Goal: Navigation & Orientation: Understand site structure

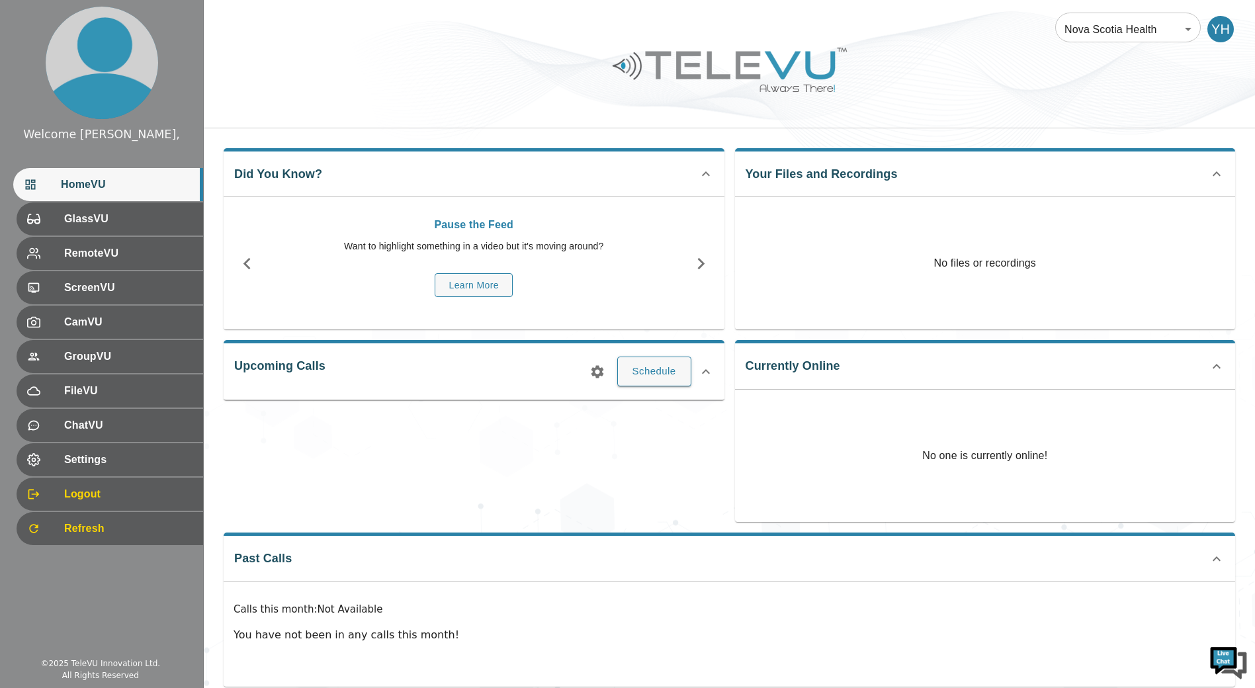
click at [122, 662] on div "© 2025 TeleVU Innovation Ltd." at bounding box center [100, 664] width 120 height 12
drag, startPoint x: 122, startPoint y: 662, endPoint x: 422, endPoint y: 606, distance: 305.4
click at [422, 606] on p "Calls this month : Not Available" at bounding box center [730, 609] width 992 height 15
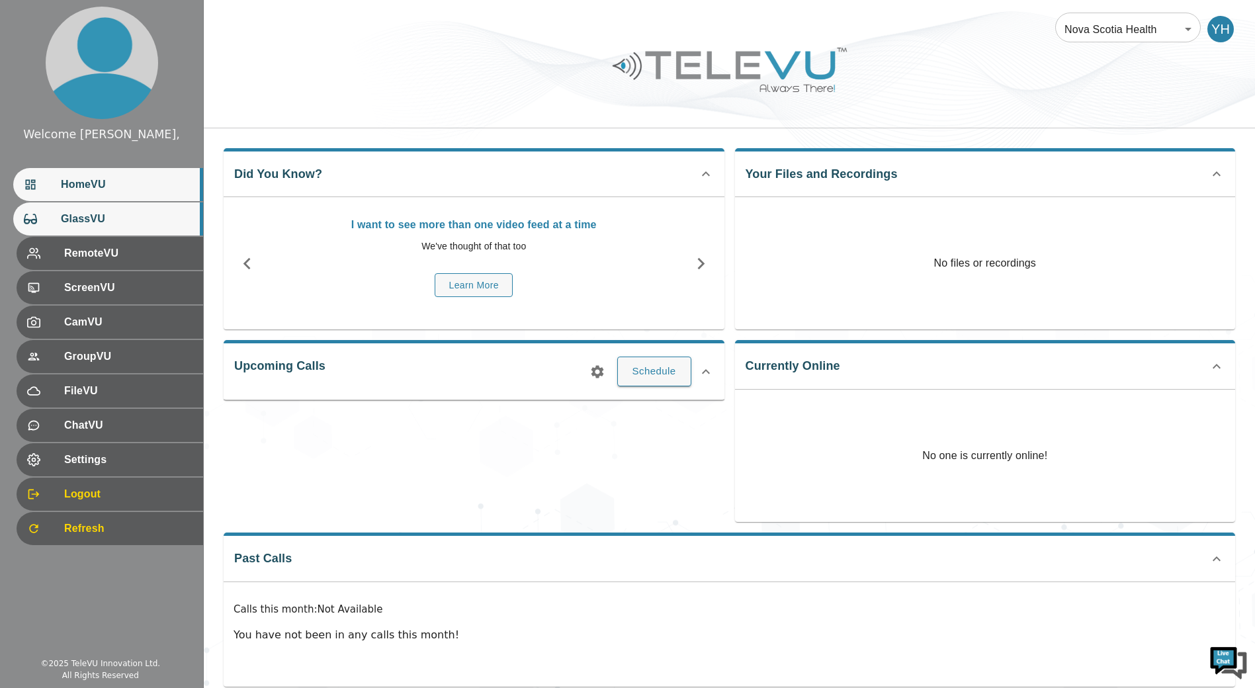
click at [105, 229] on div "GlassVU" at bounding box center [108, 218] width 190 height 33
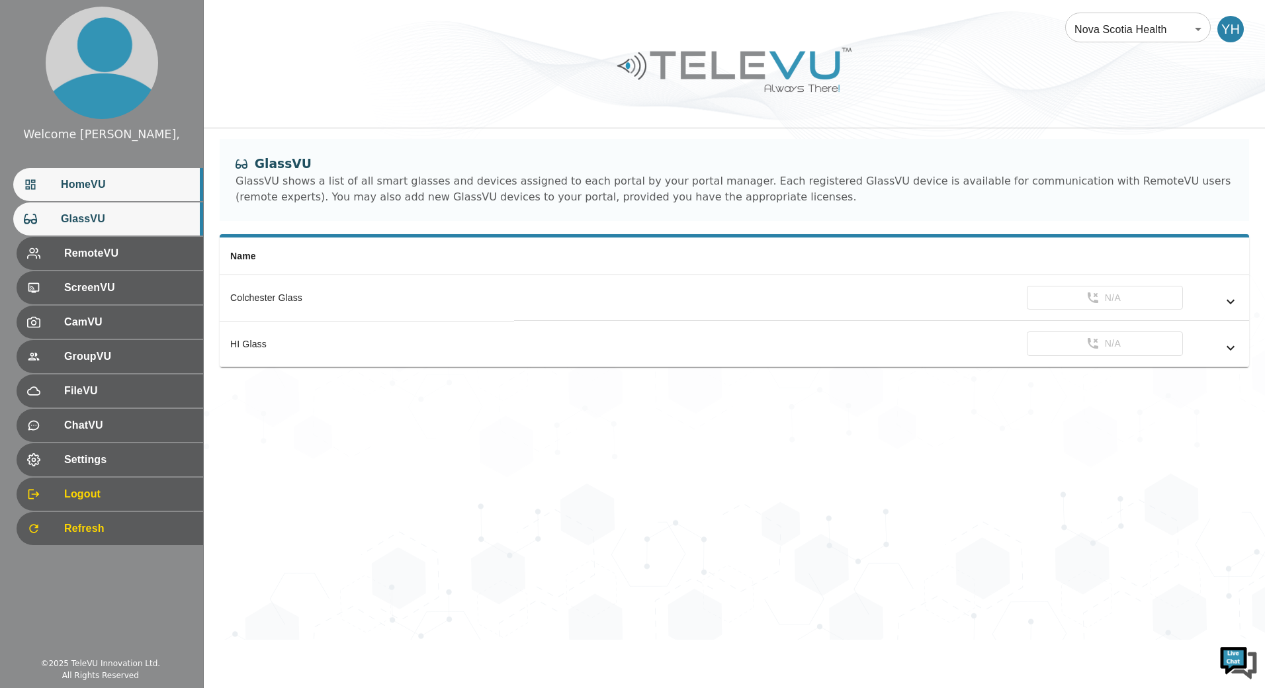
click at [112, 183] on span "HomeVU" at bounding box center [127, 185] width 132 height 16
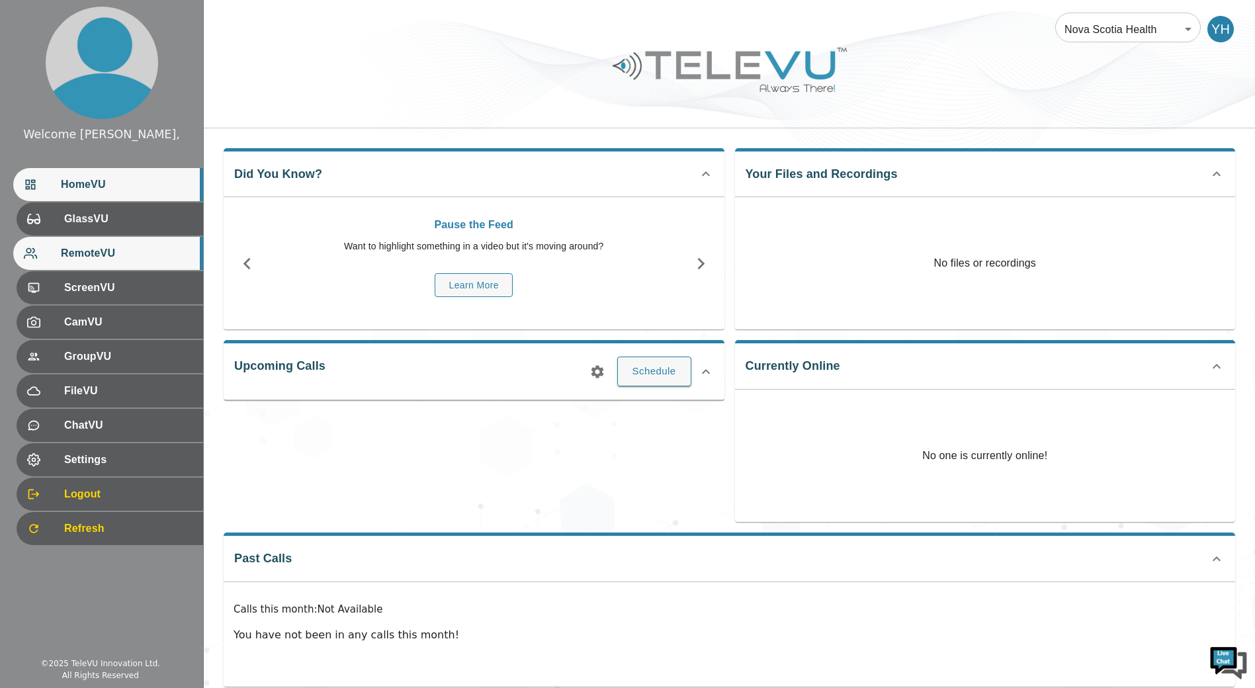
click at [121, 266] on div "RemoteVU" at bounding box center [108, 253] width 190 height 33
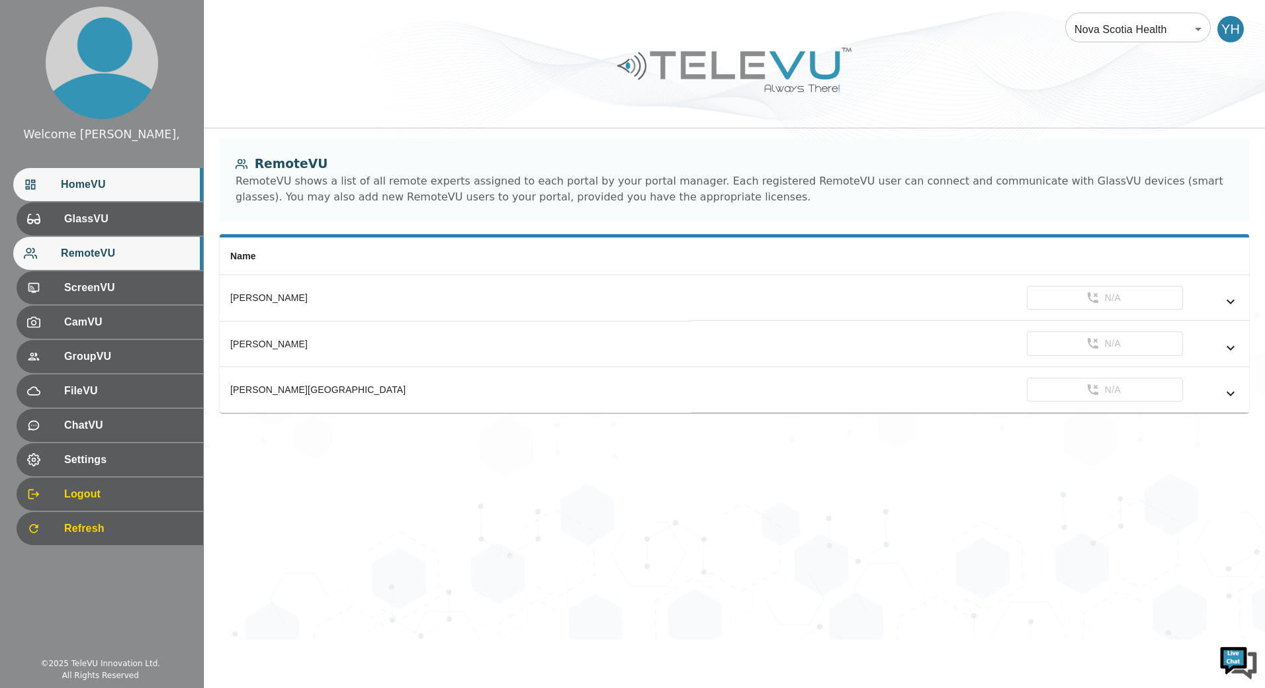
click at [126, 197] on div "HomeVU" at bounding box center [108, 184] width 190 height 33
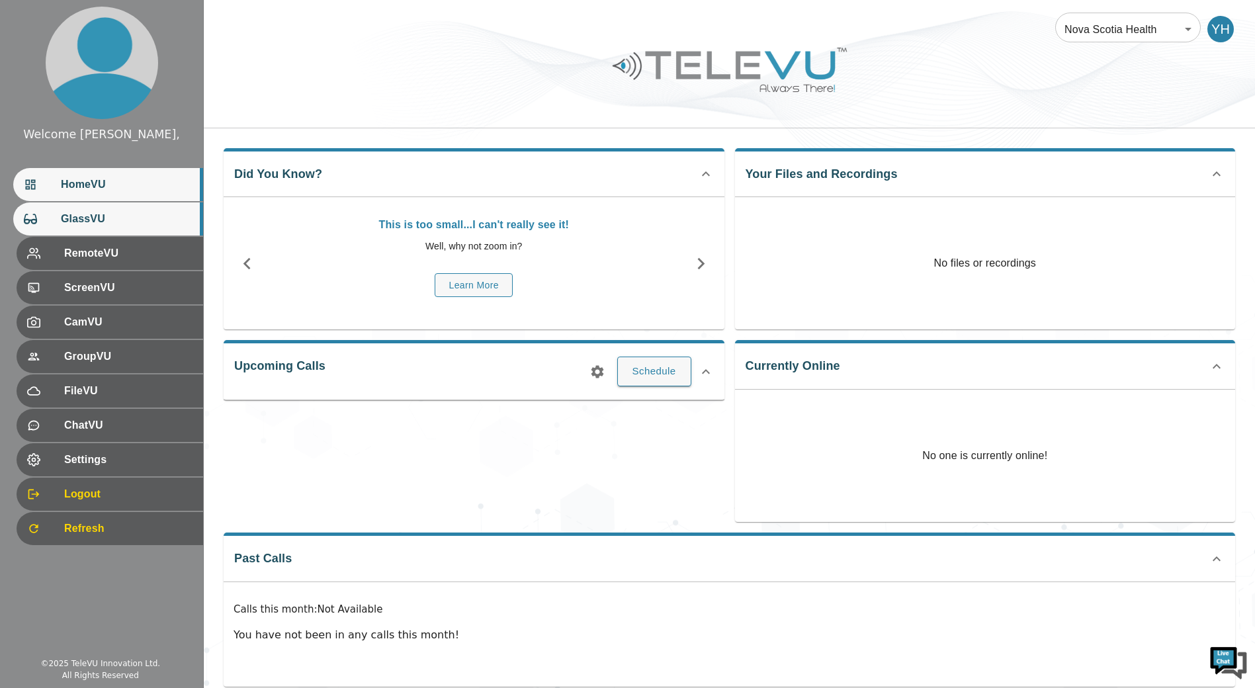
click at [119, 228] on div "GlassVU" at bounding box center [108, 218] width 190 height 33
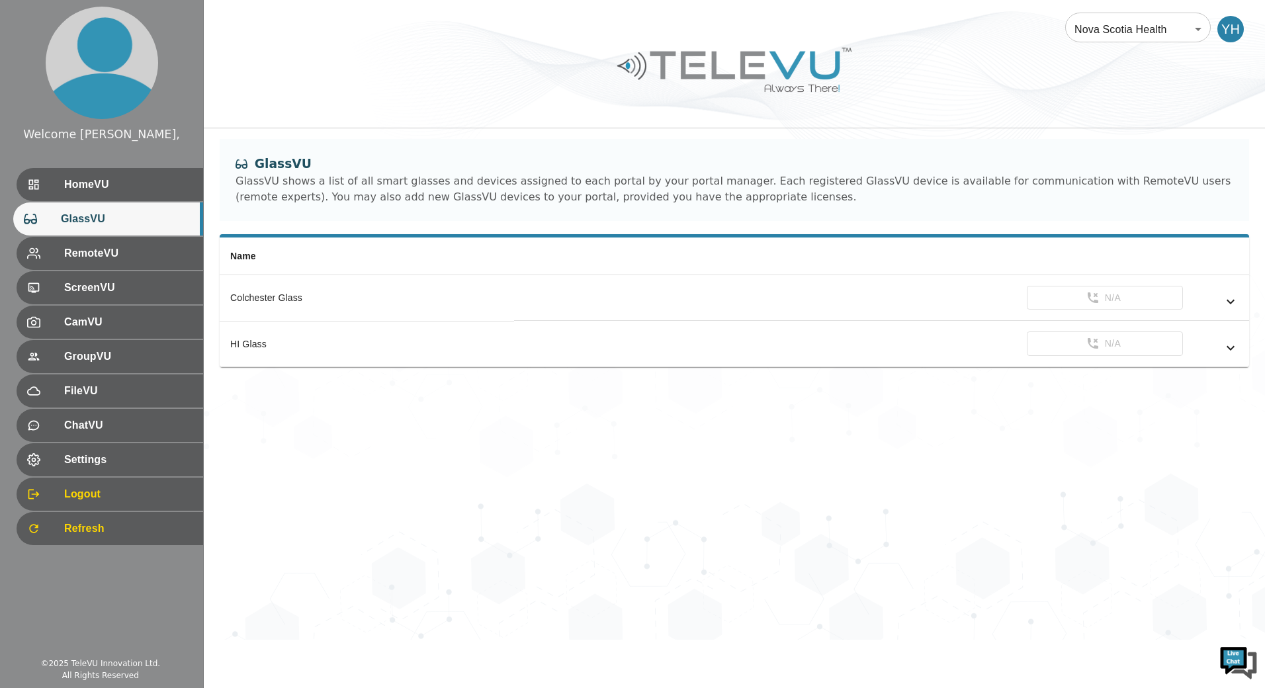
click at [390, 196] on div "GlassVU shows a list of all smart glasses and devices assigned to each portal b…" at bounding box center [735, 189] width 998 height 32
click at [392, 196] on div "GlassVU shows a list of all smart glasses and devices assigned to each portal b…" at bounding box center [735, 189] width 998 height 32
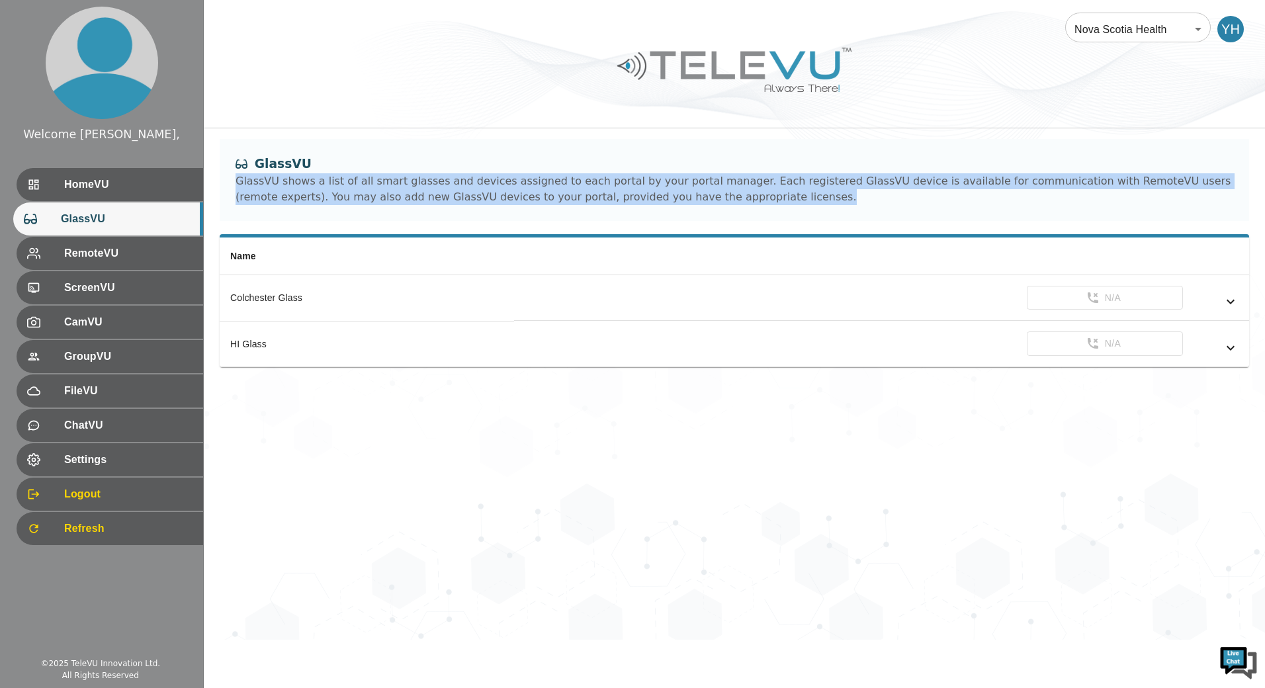
click at [392, 196] on div "GlassVU shows a list of all smart glasses and devices assigned to each portal b…" at bounding box center [735, 189] width 998 height 32
drag, startPoint x: 392, startPoint y: 196, endPoint x: 376, endPoint y: 211, distance: 21.5
click at [376, 211] on div "GlassVU GlassVU shows a list of all smart glasses and devices assigned to each …" at bounding box center [734, 180] width 1029 height 82
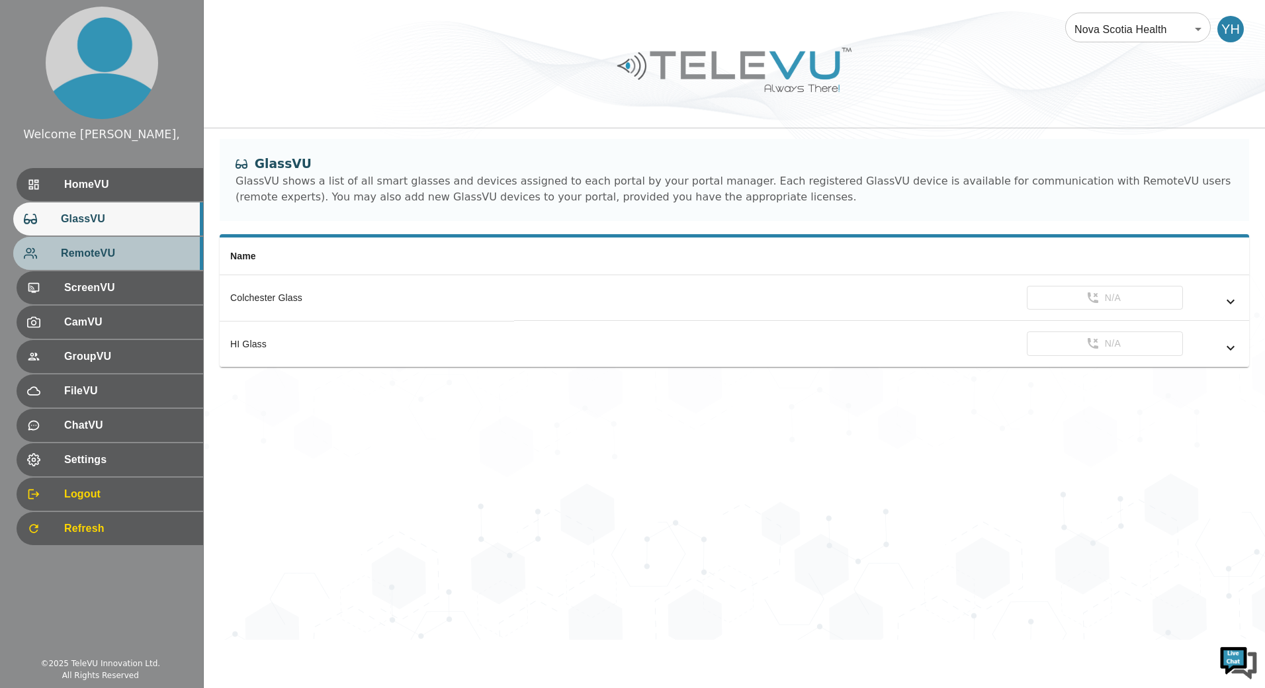
click at [116, 251] on span "RemoteVU" at bounding box center [127, 253] width 132 height 16
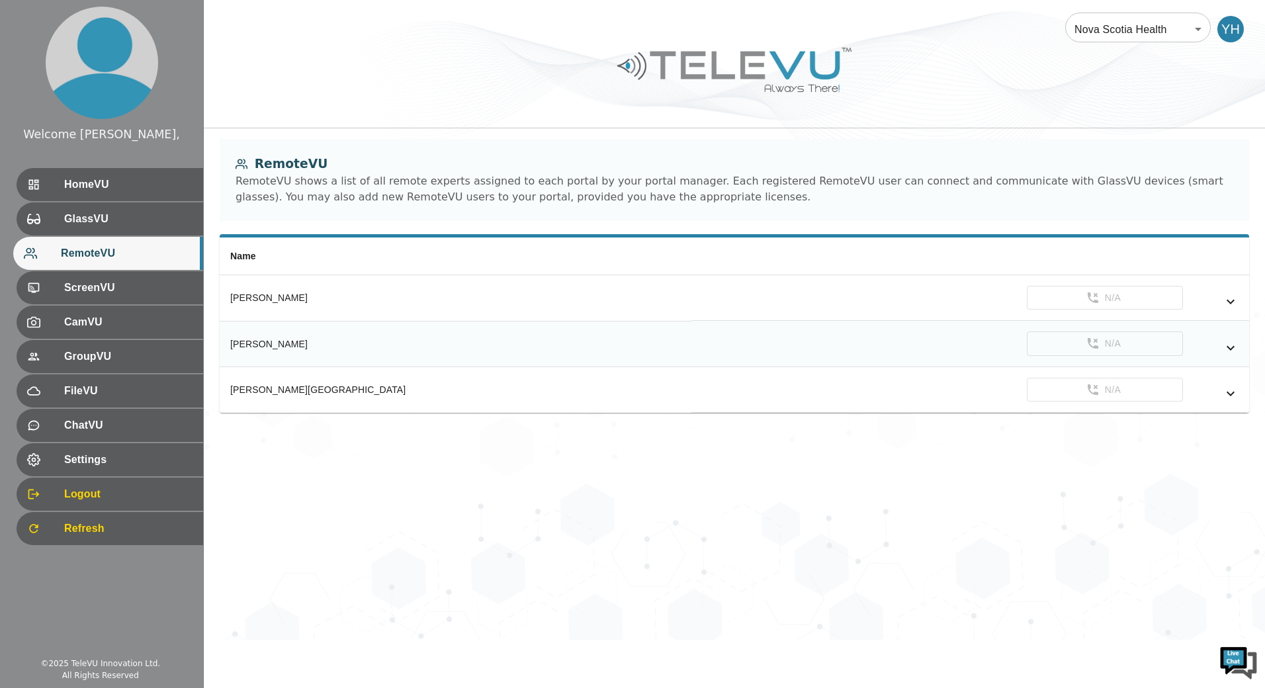
click at [1234, 351] on icon "simple table" at bounding box center [1231, 348] width 16 height 16
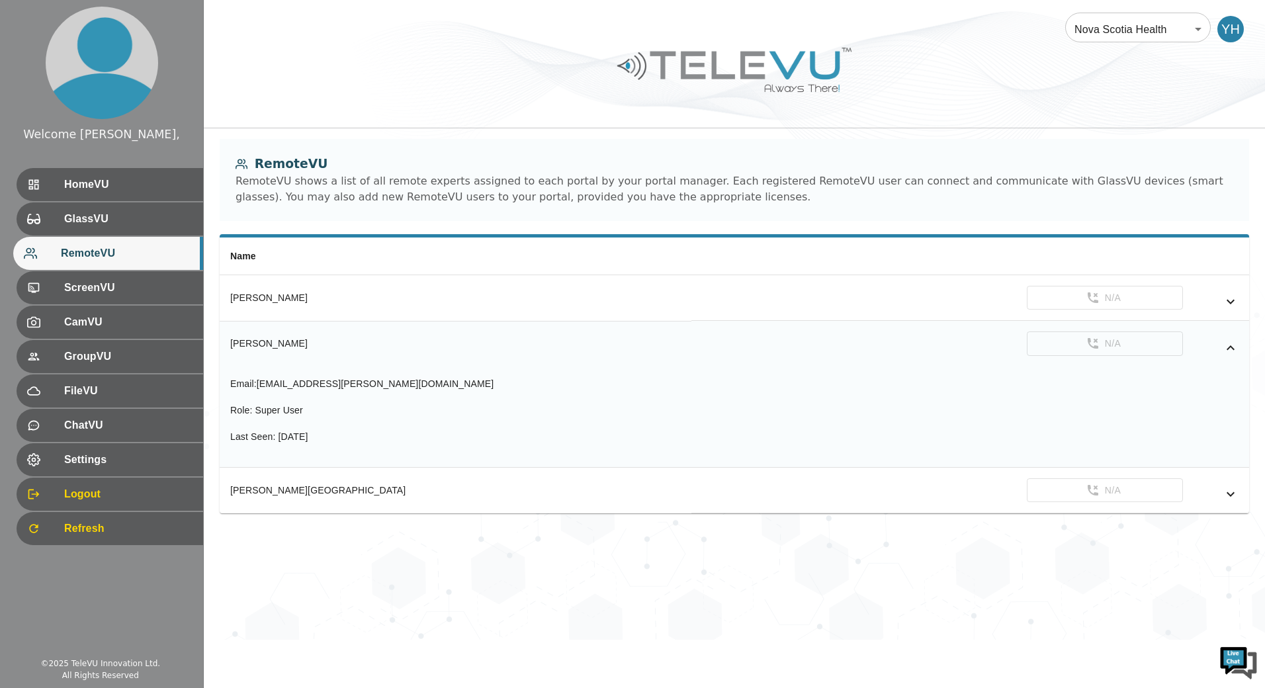
click at [1234, 351] on icon "simple table" at bounding box center [1231, 348] width 16 height 16
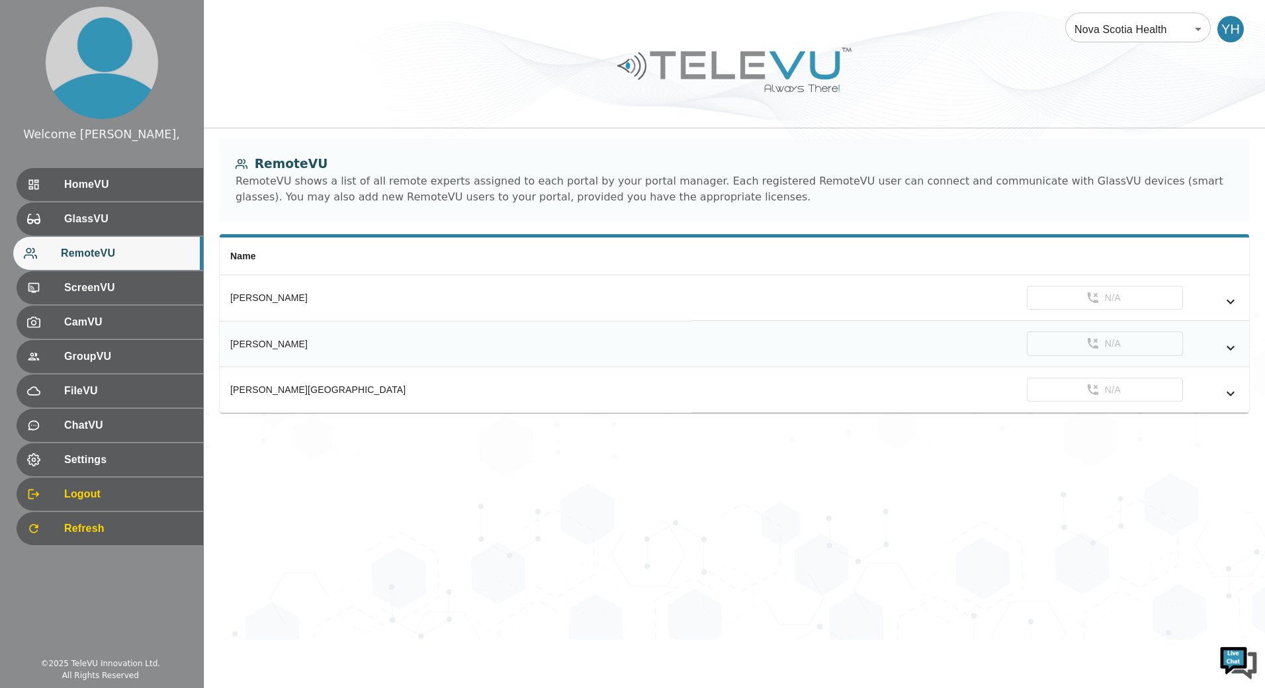
click at [325, 344] on div "[PERSON_NAME]" at bounding box center [455, 343] width 451 height 13
click at [1225, 346] on icon "simple table" at bounding box center [1231, 348] width 16 height 16
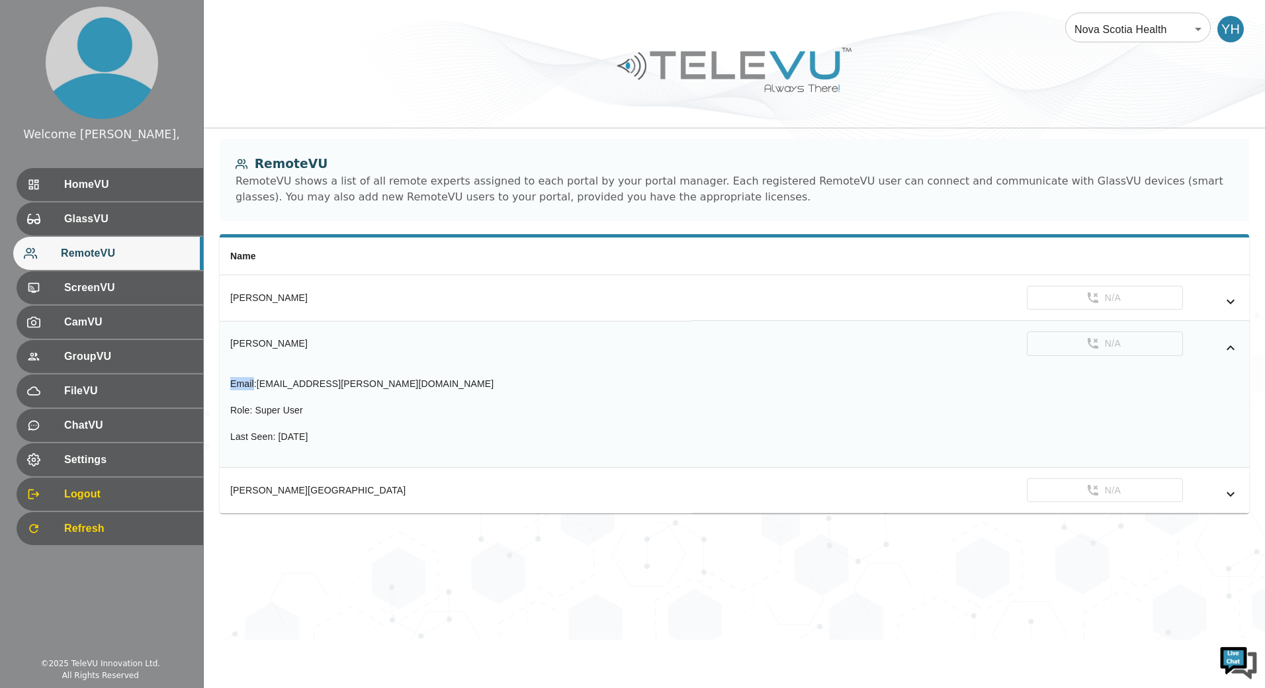
click at [1225, 346] on icon "simple table" at bounding box center [1231, 348] width 16 height 16
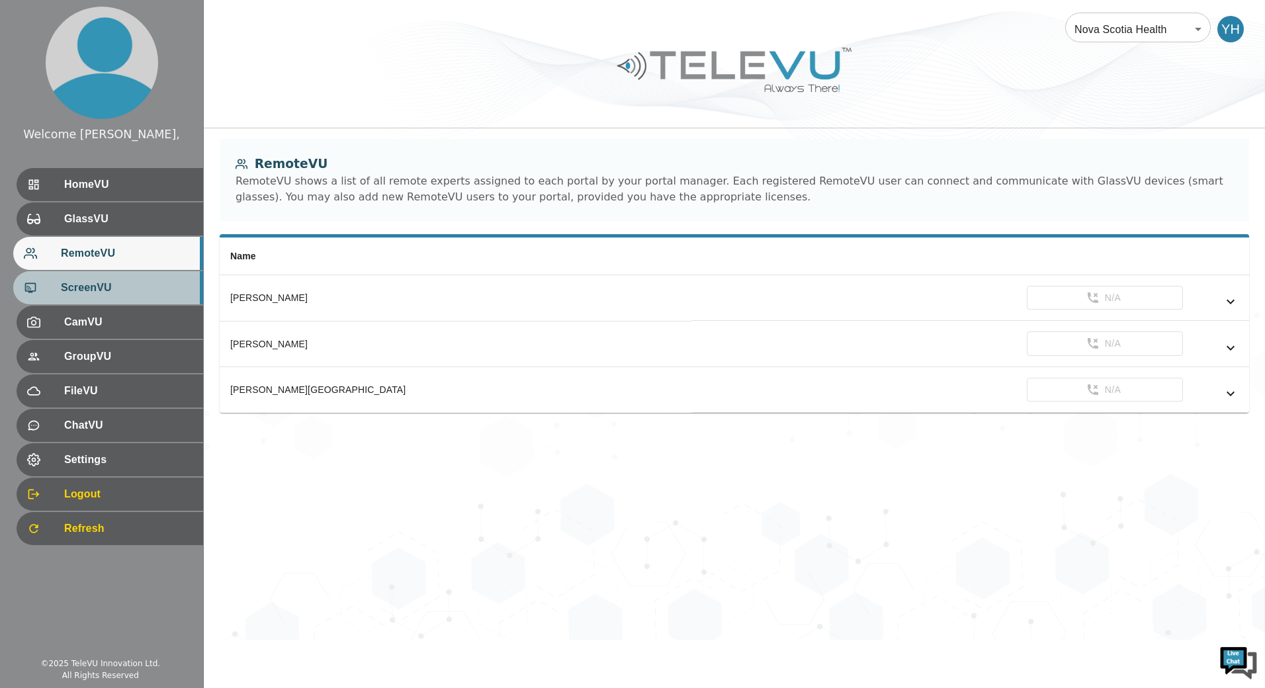
click at [103, 287] on span "ScreenVU" at bounding box center [127, 288] width 132 height 16
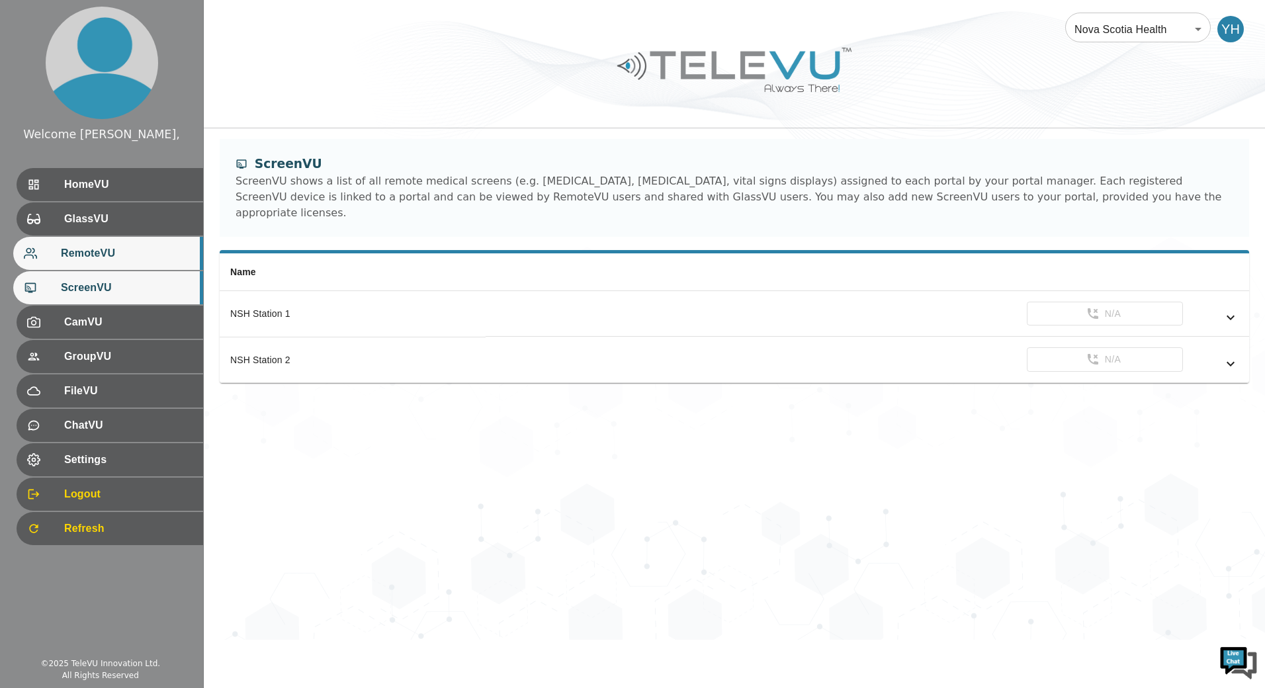
click at [136, 249] on span "RemoteVU" at bounding box center [127, 253] width 132 height 16
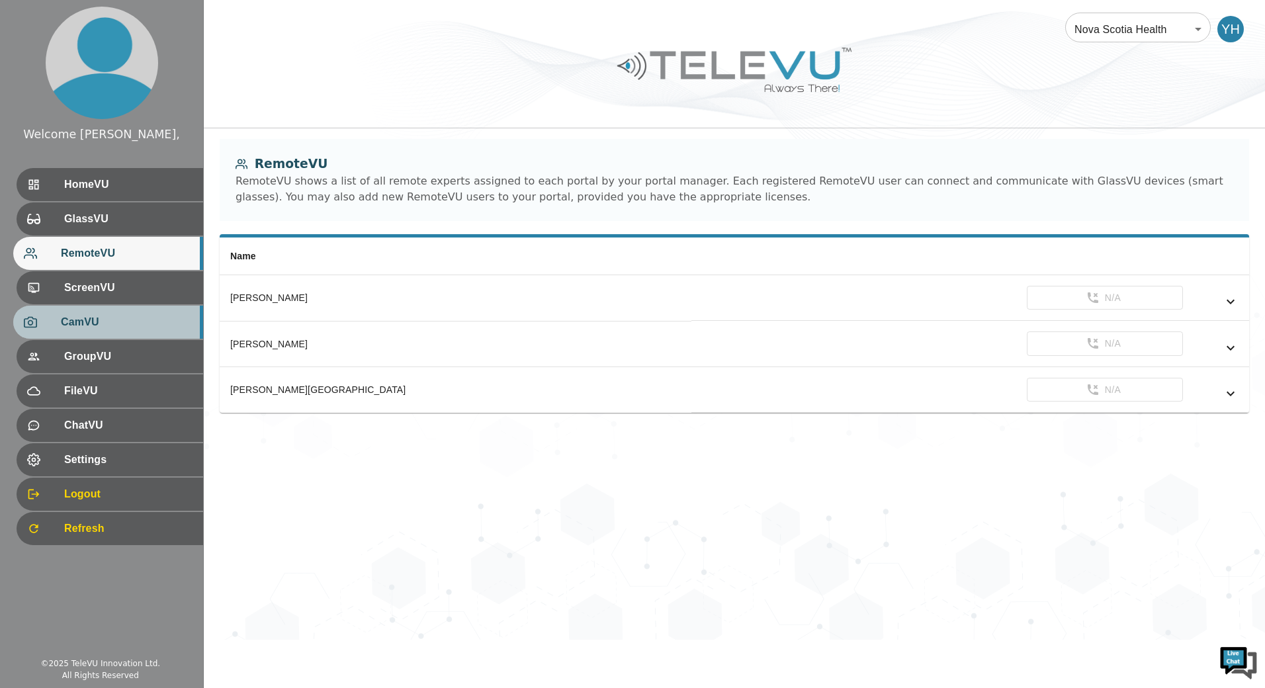
click at [148, 338] on div "CamVU" at bounding box center [108, 322] width 190 height 33
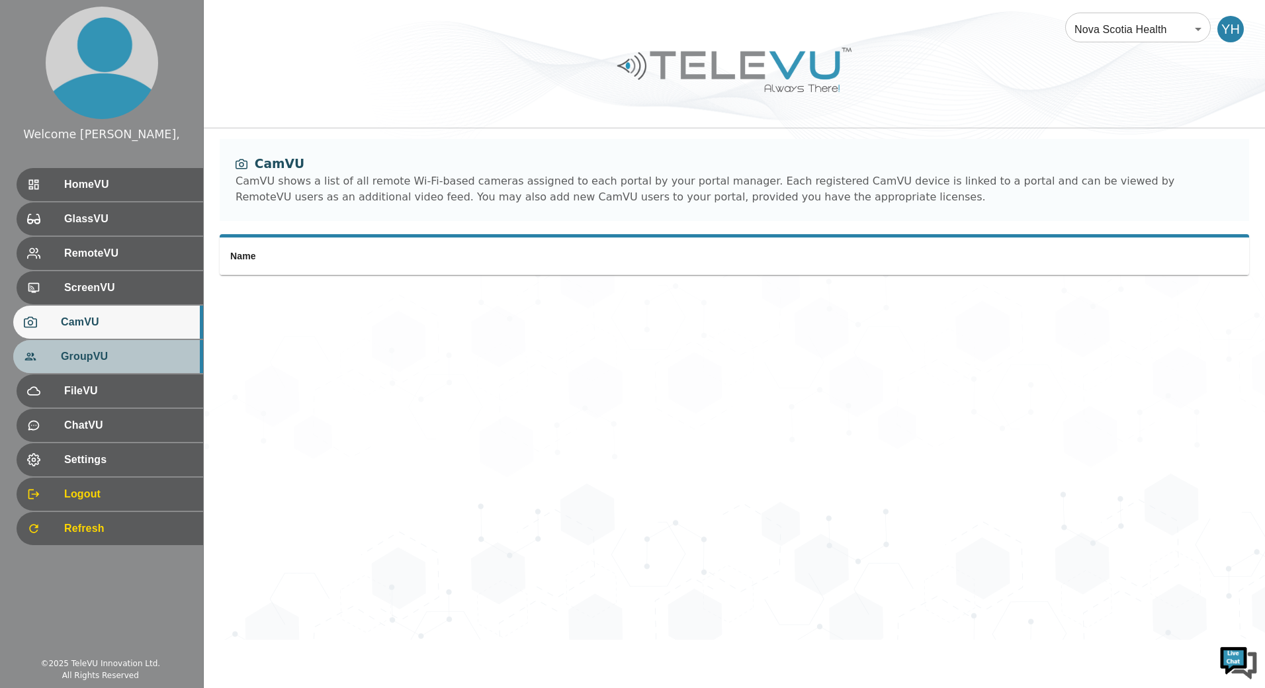
click at [148, 362] on span "GroupVU" at bounding box center [127, 357] width 132 height 16
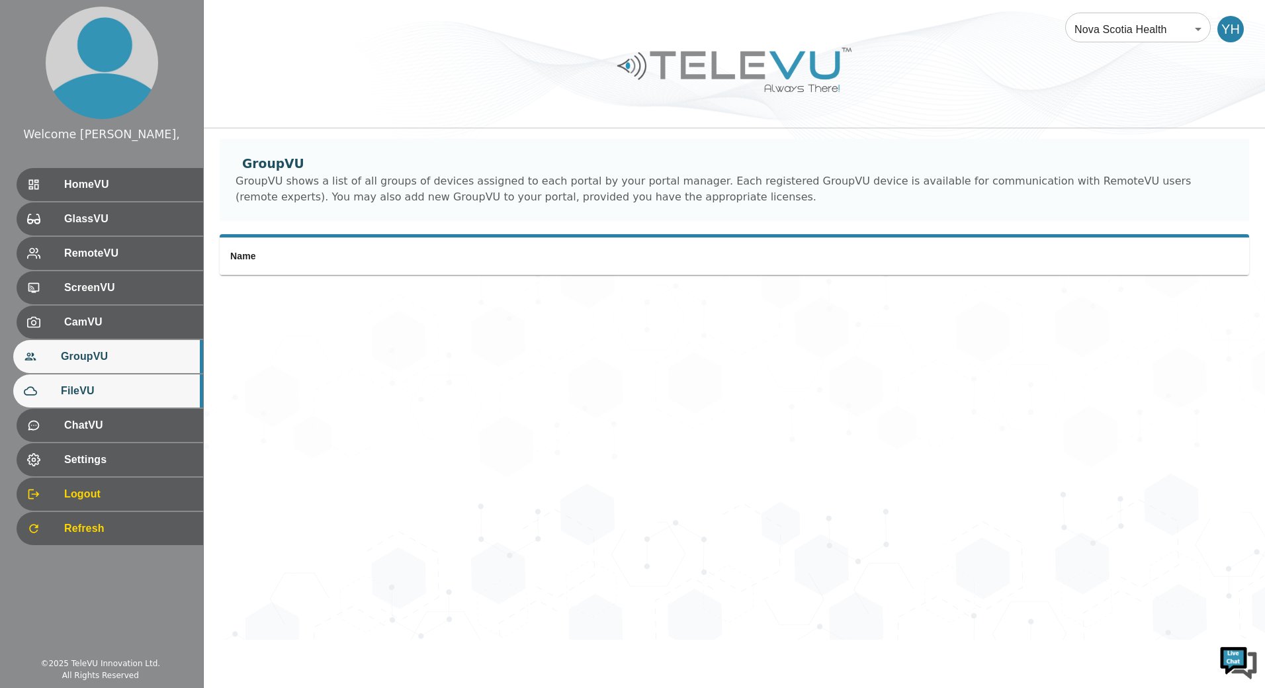
click at [146, 388] on span "FileVU" at bounding box center [127, 391] width 132 height 16
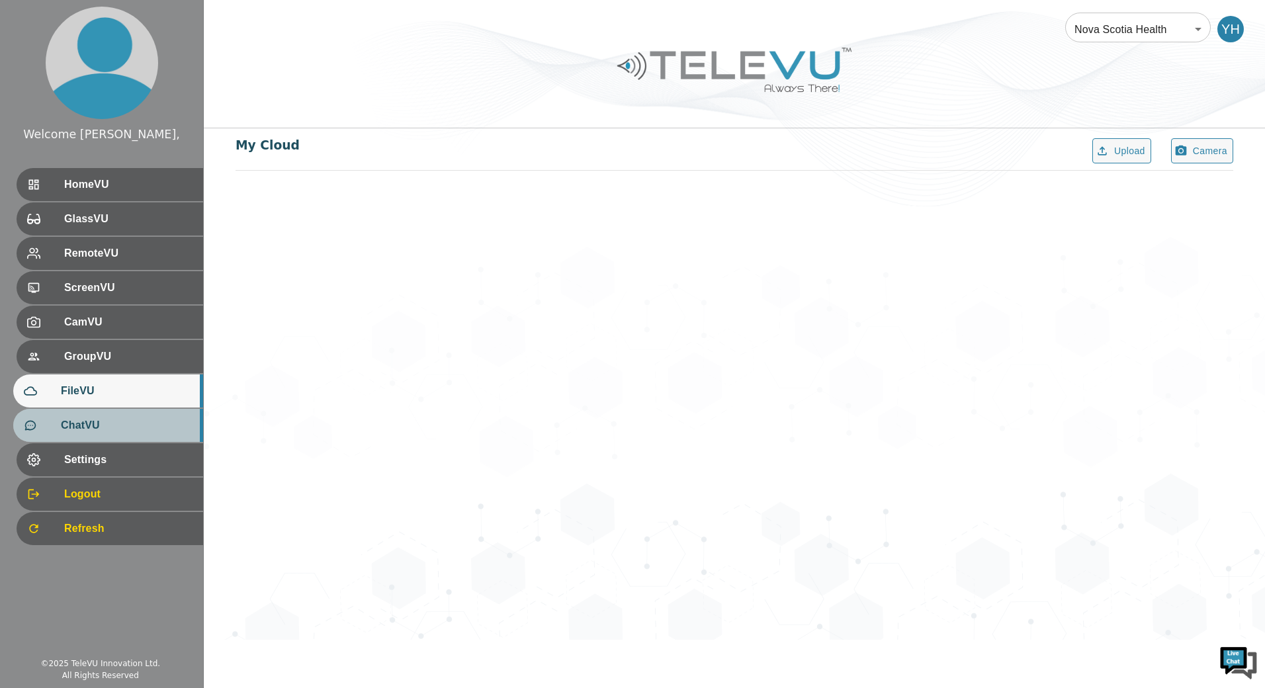
click at [142, 425] on span "ChatVU" at bounding box center [127, 425] width 132 height 16
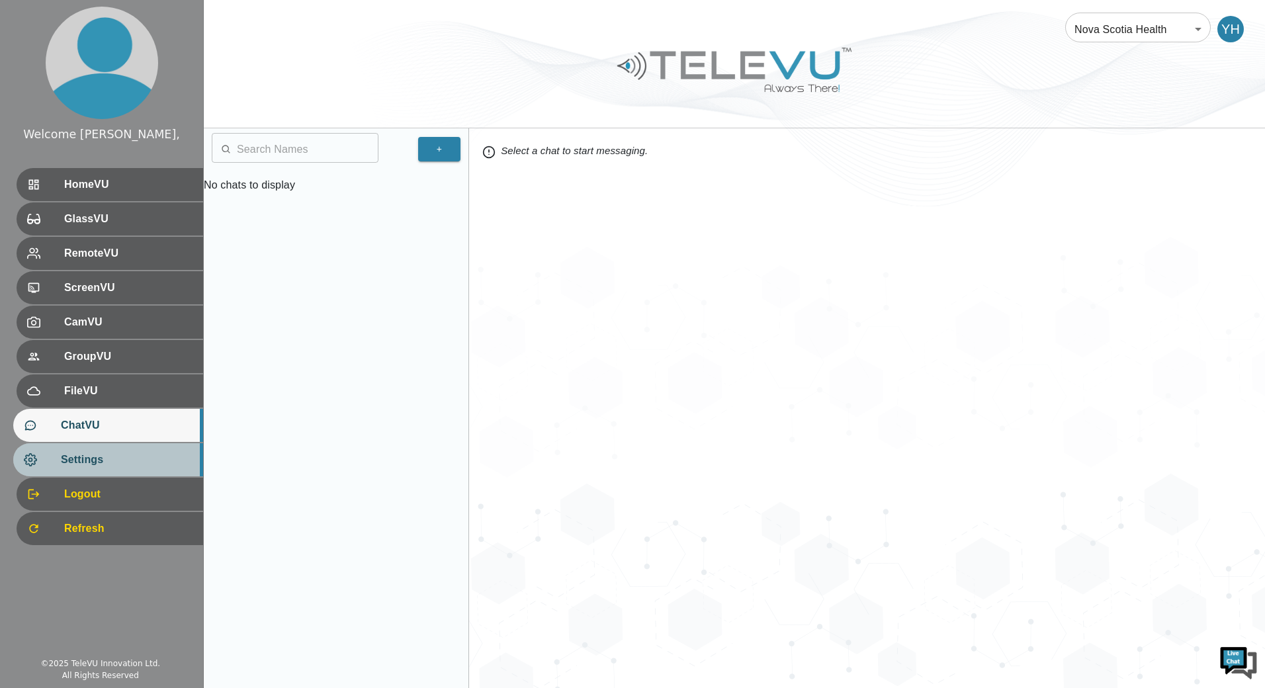
click at [142, 451] on div "Settings" at bounding box center [108, 459] width 190 height 33
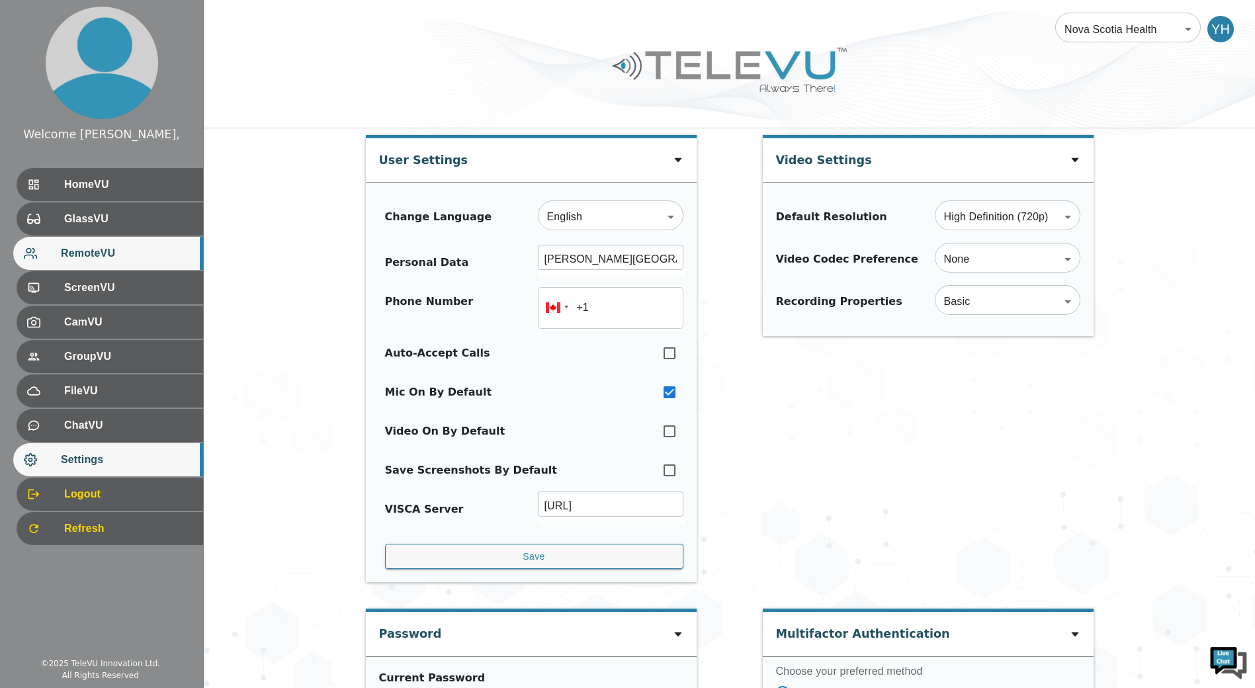
click at [134, 262] on div "RemoteVU" at bounding box center [108, 253] width 190 height 33
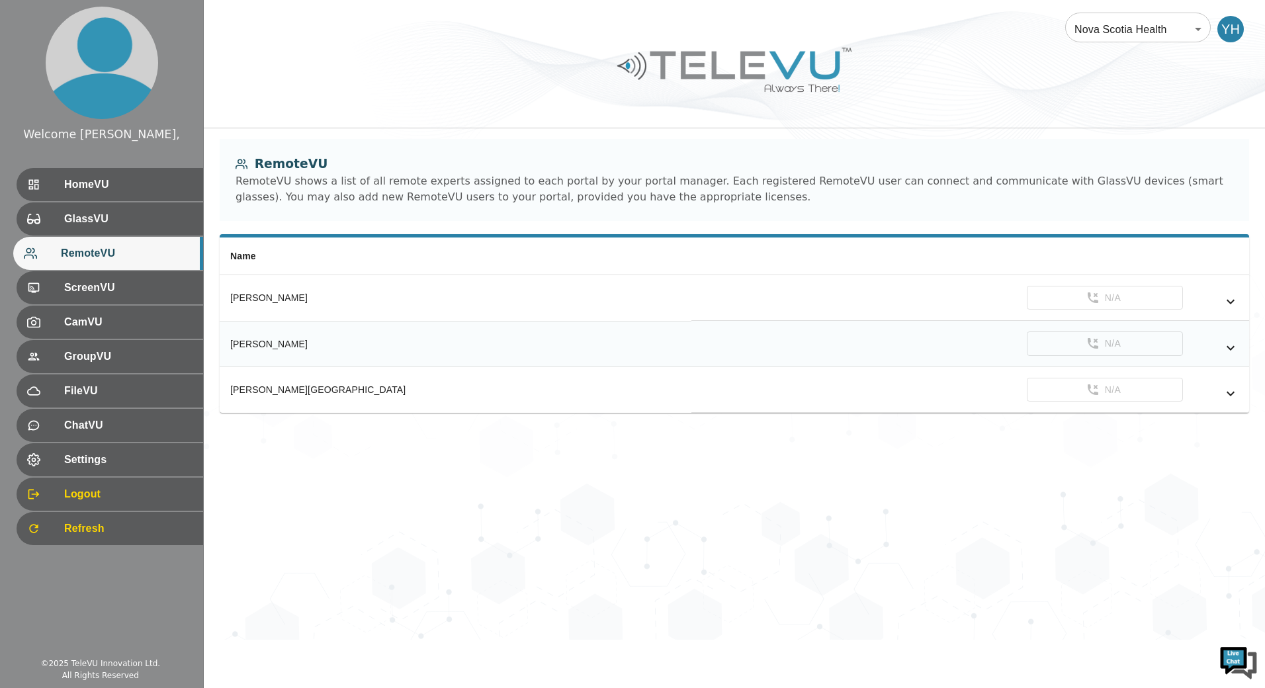
click at [297, 335] on th "[PERSON_NAME]" at bounding box center [456, 344] width 472 height 46
click at [1237, 349] on icon "simple table" at bounding box center [1231, 348] width 16 height 16
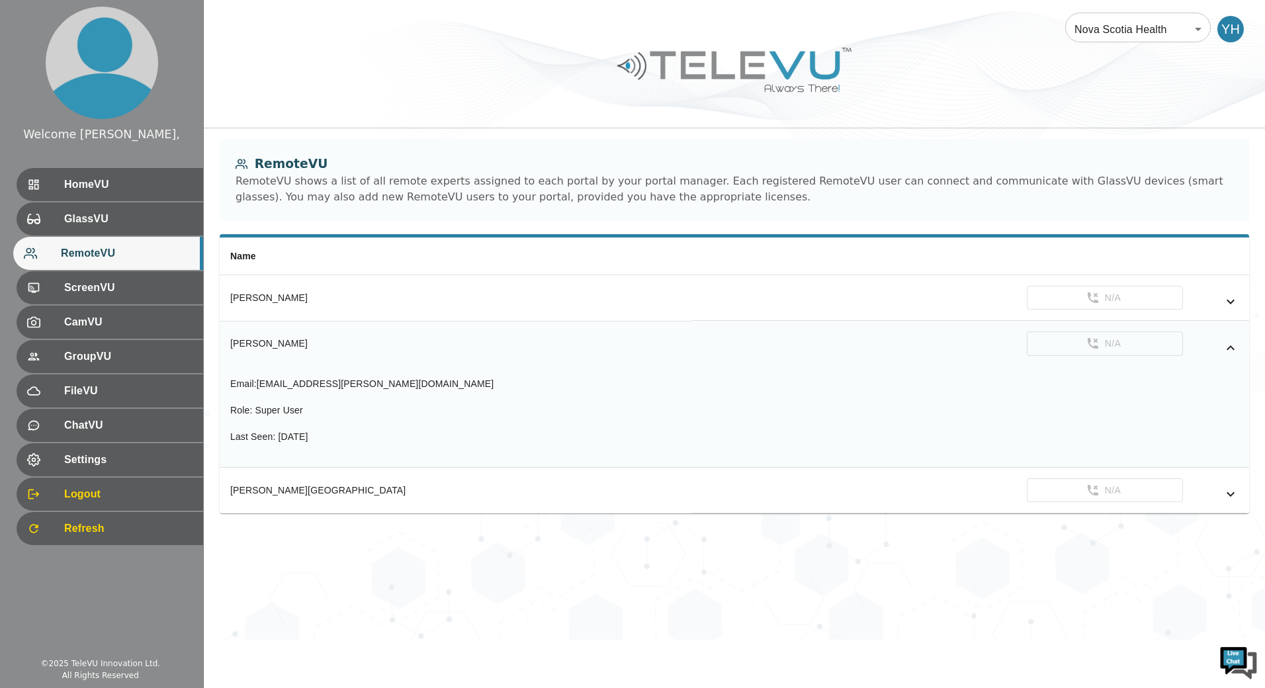
click at [1237, 349] on icon "simple table" at bounding box center [1231, 348] width 16 height 16
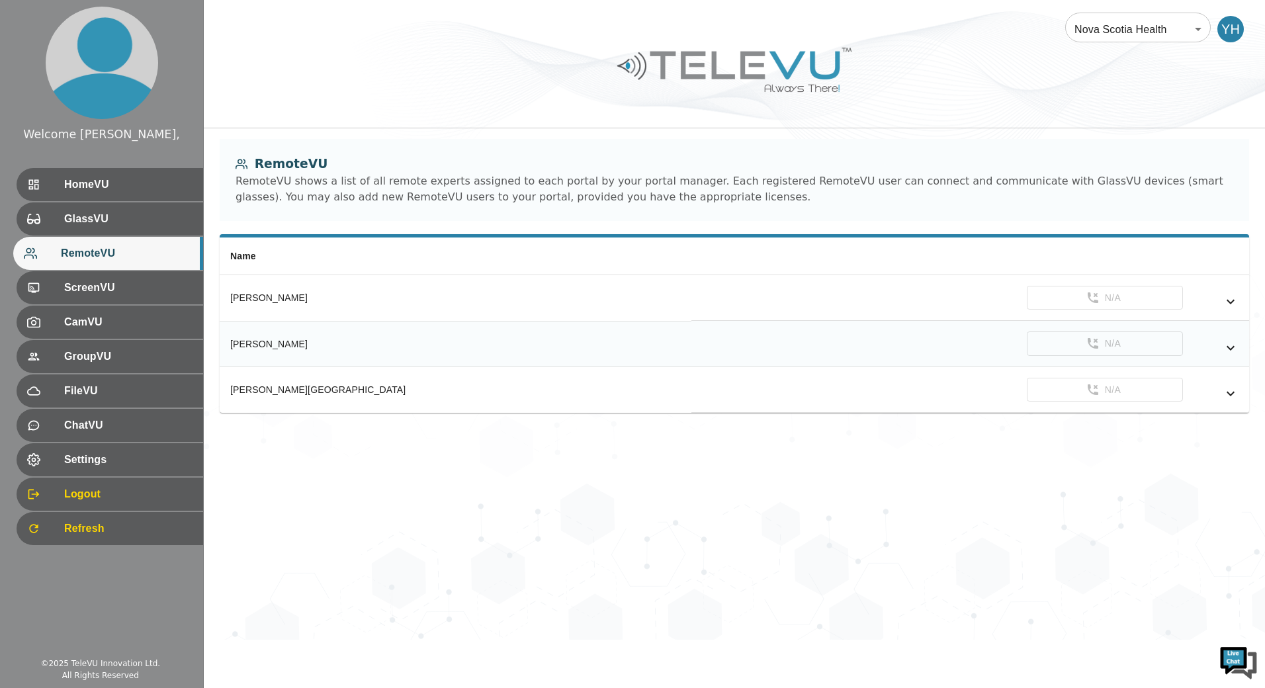
click at [1237, 349] on icon "simple table" at bounding box center [1231, 348] width 16 height 16
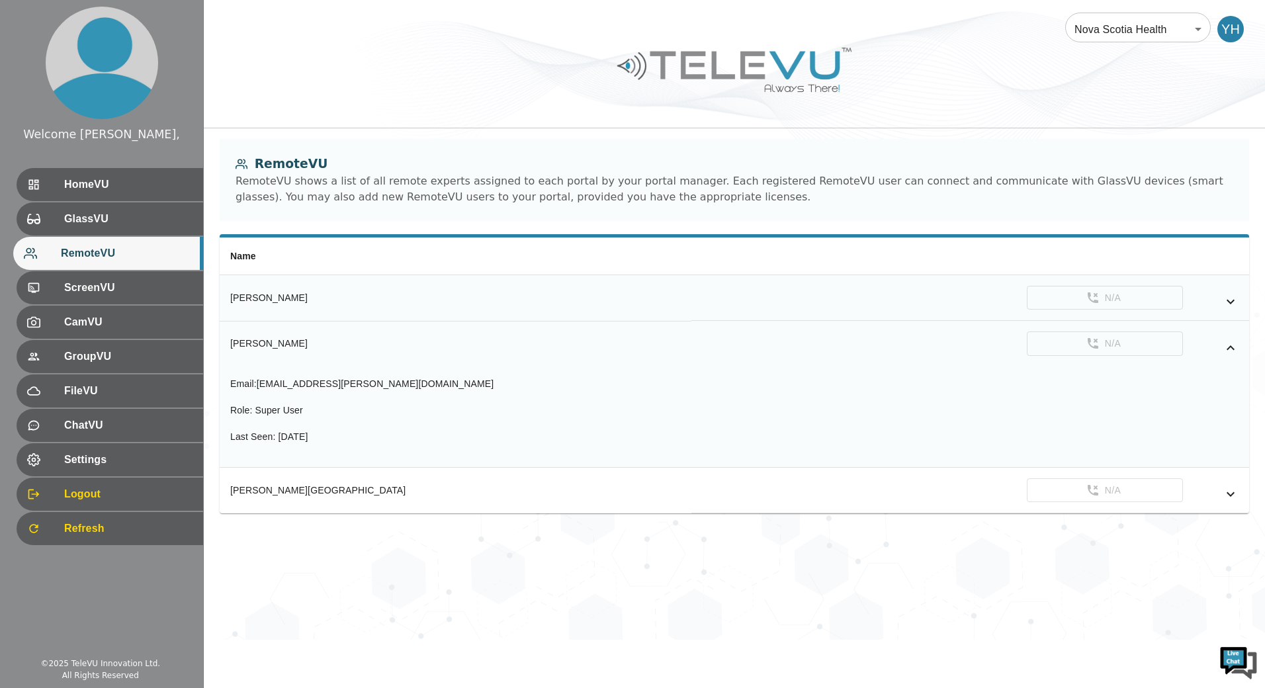
click at [1227, 302] on icon "simple table" at bounding box center [1231, 302] width 16 height 16
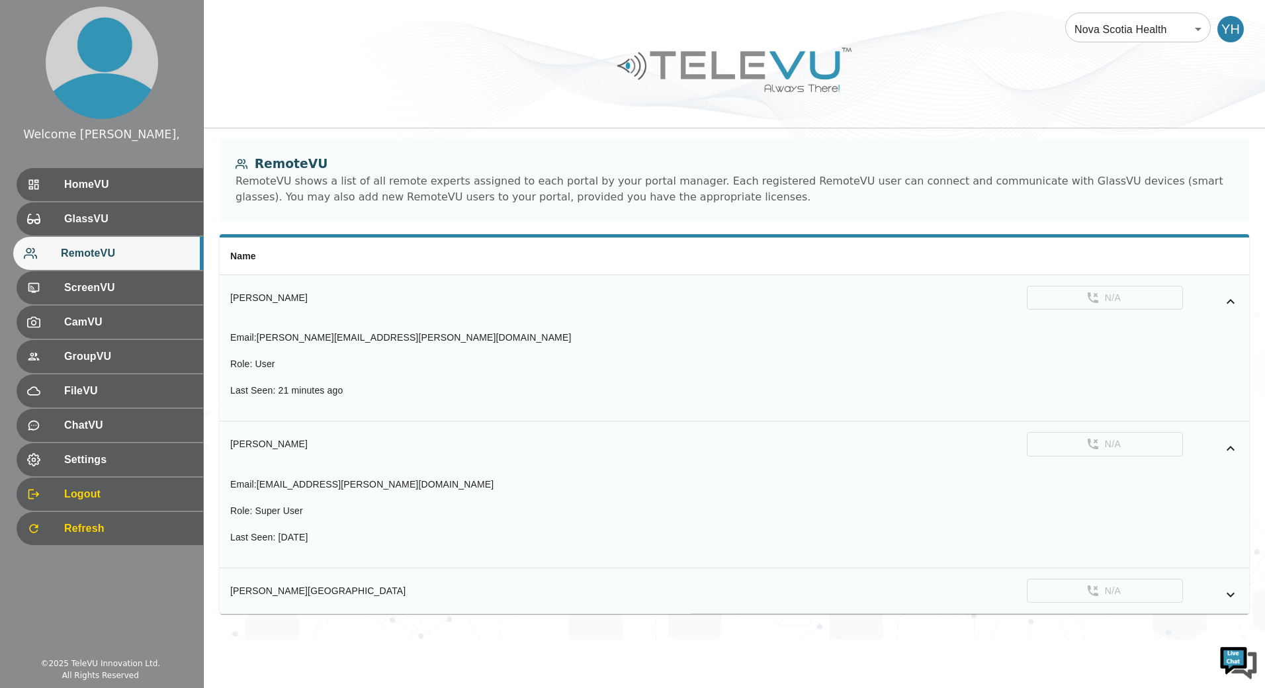
click at [1226, 593] on icon "simple table" at bounding box center [1231, 595] width 16 height 16
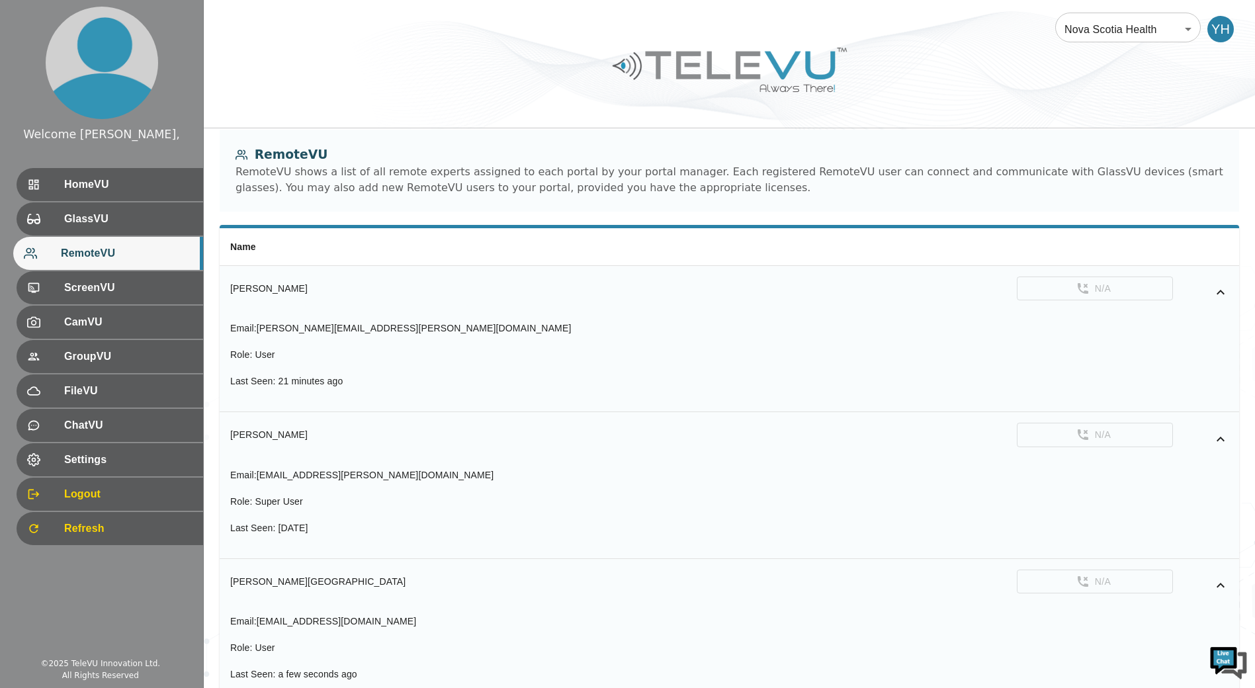
scroll to position [75, 0]
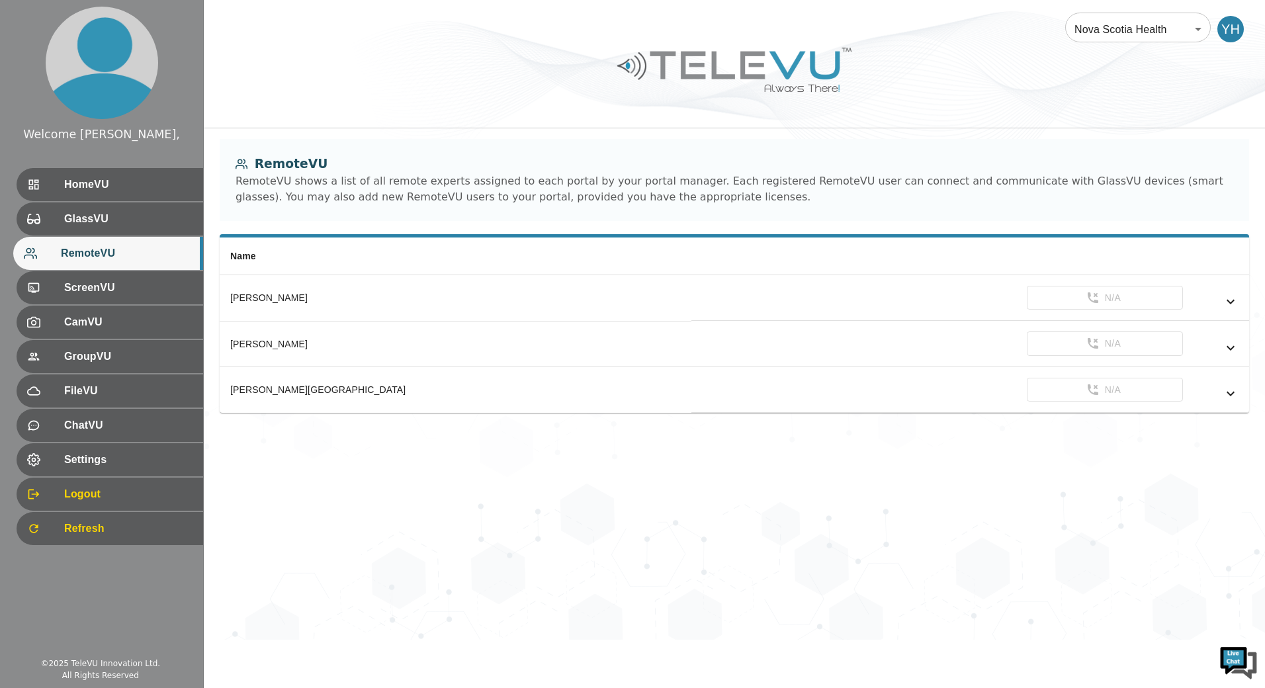
click at [875, 58] on div at bounding box center [734, 79] width 1061 height 75
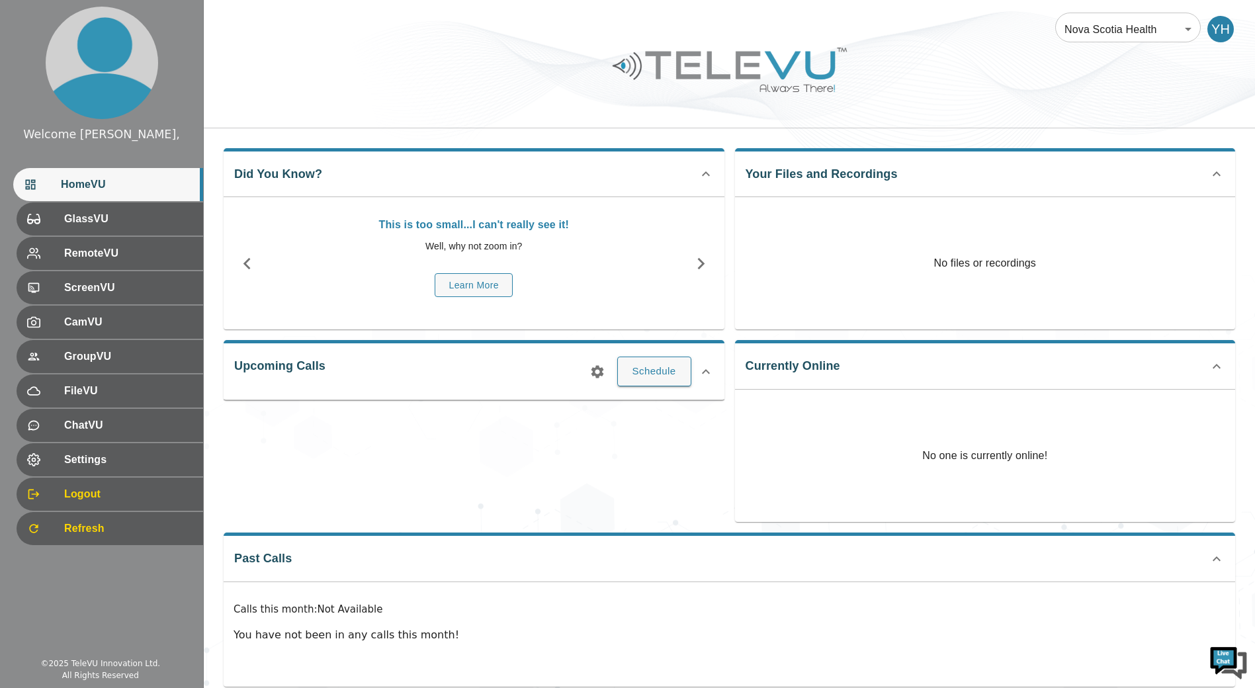
scroll to position [19, 0]
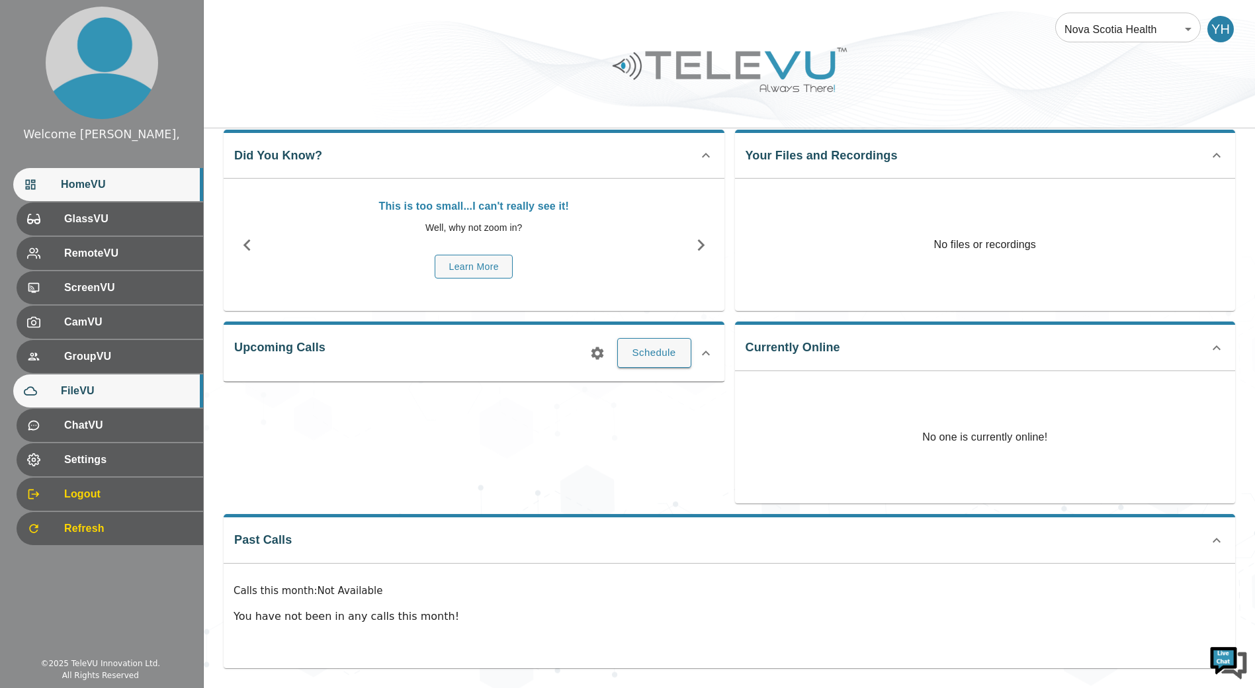
click at [89, 404] on div "FileVU" at bounding box center [108, 390] width 190 height 33
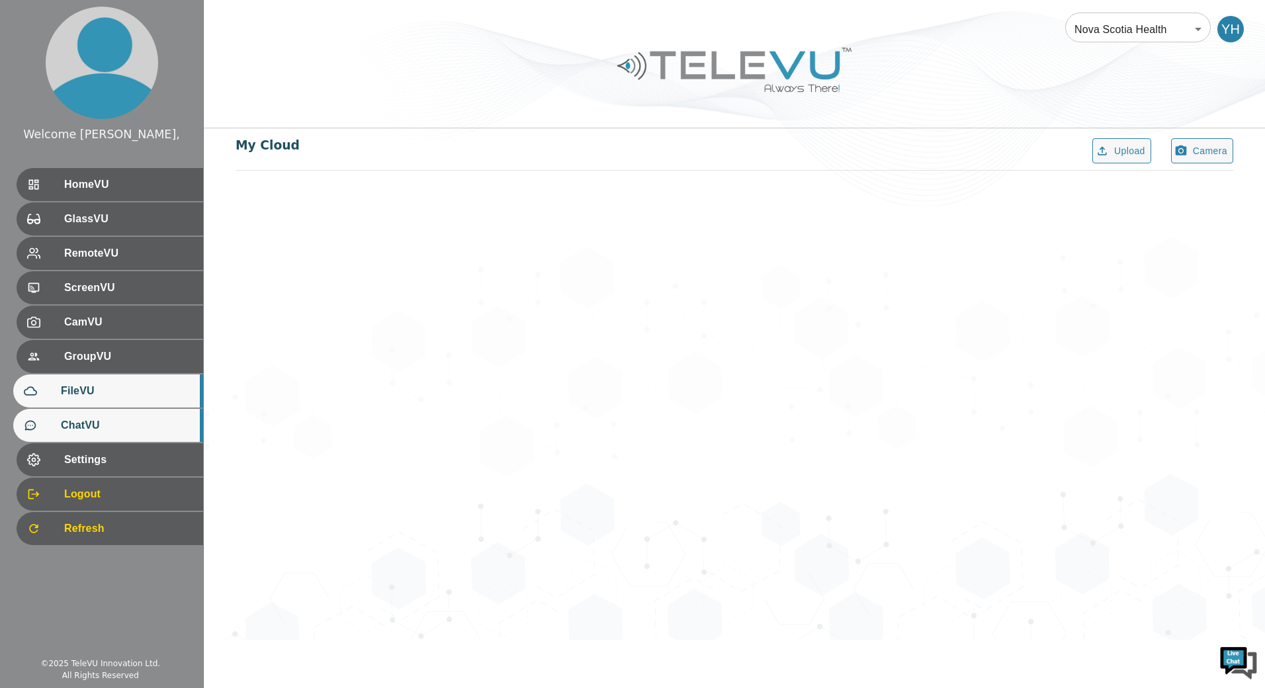
click at [95, 425] on span "ChatVU" at bounding box center [127, 425] width 132 height 16
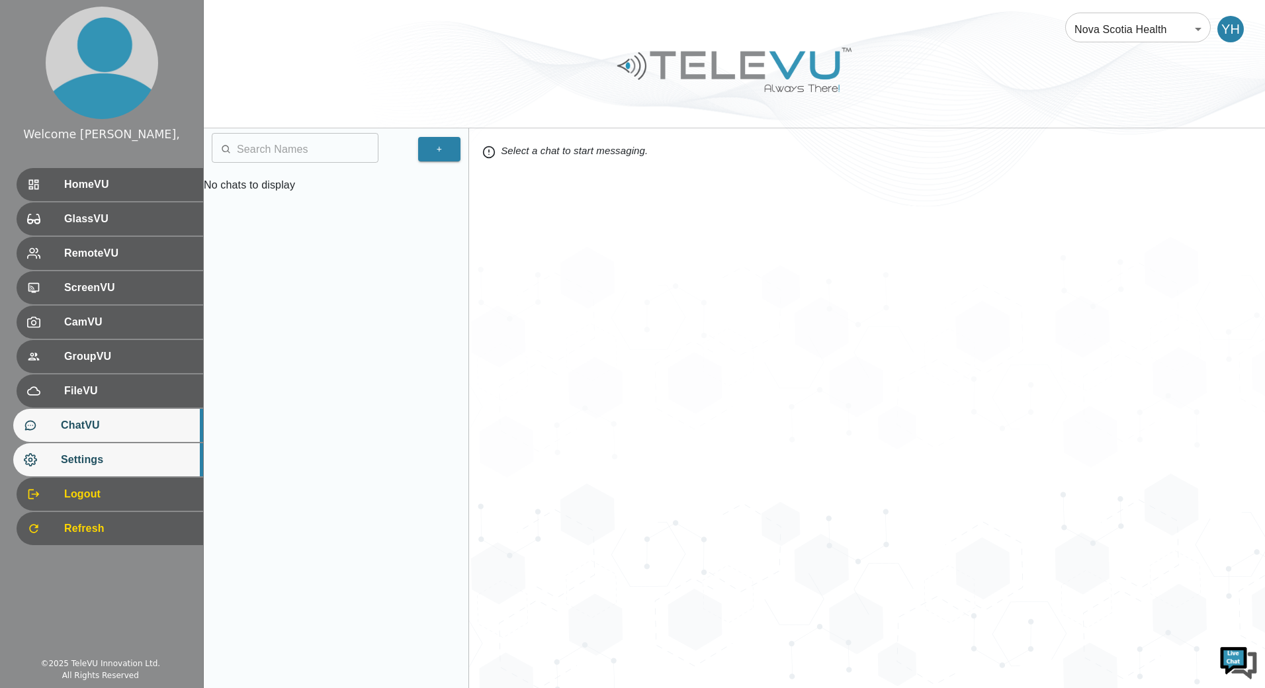
click at [103, 452] on span "Settings" at bounding box center [127, 460] width 132 height 16
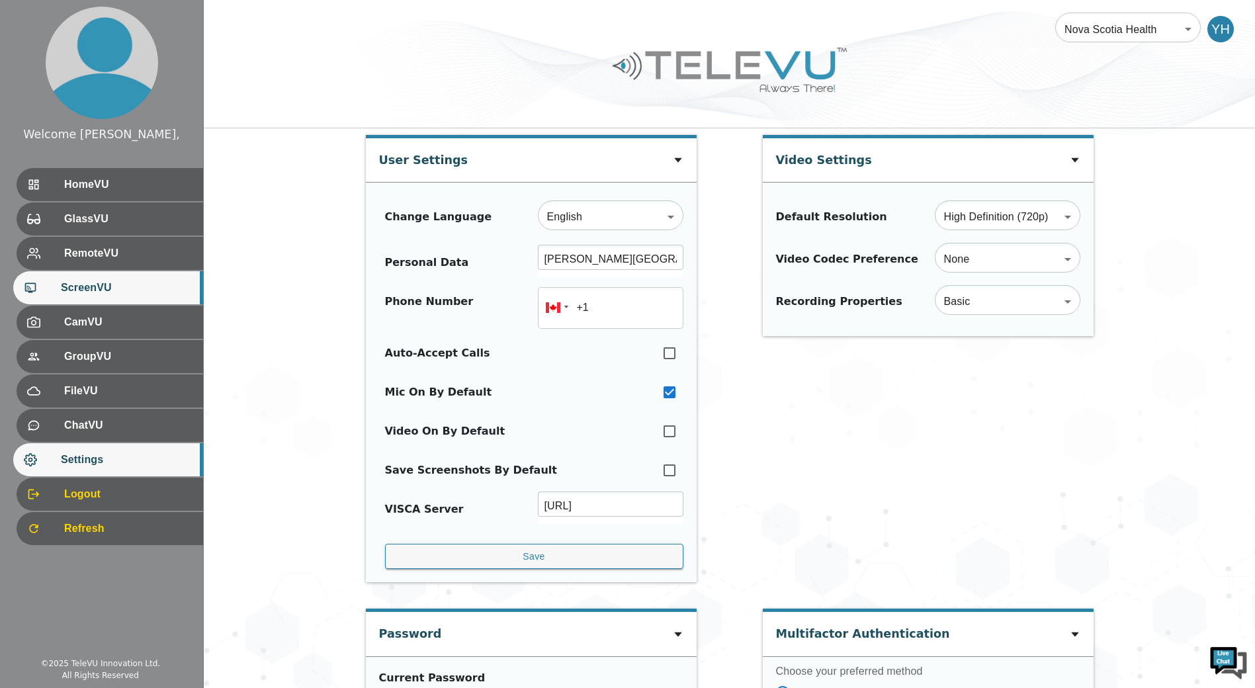
click at [128, 304] on div "ScreenVU" at bounding box center [108, 287] width 190 height 33
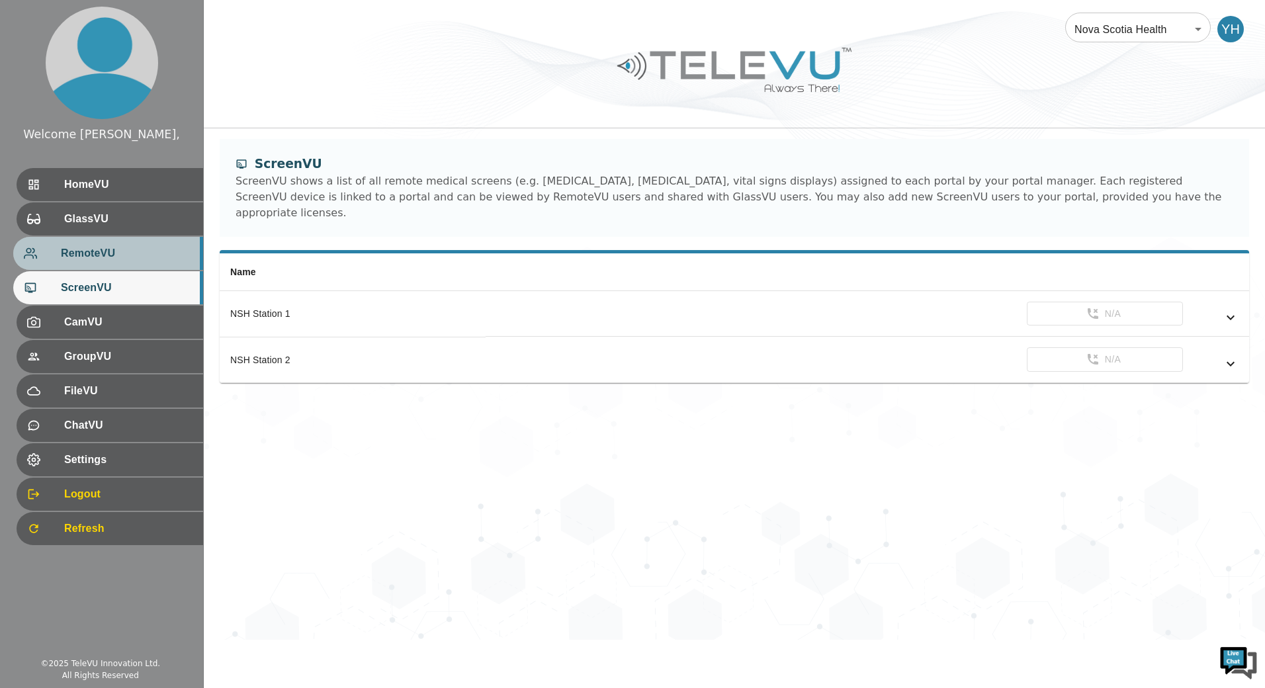
click at [135, 267] on div "RemoteVU" at bounding box center [108, 253] width 190 height 33
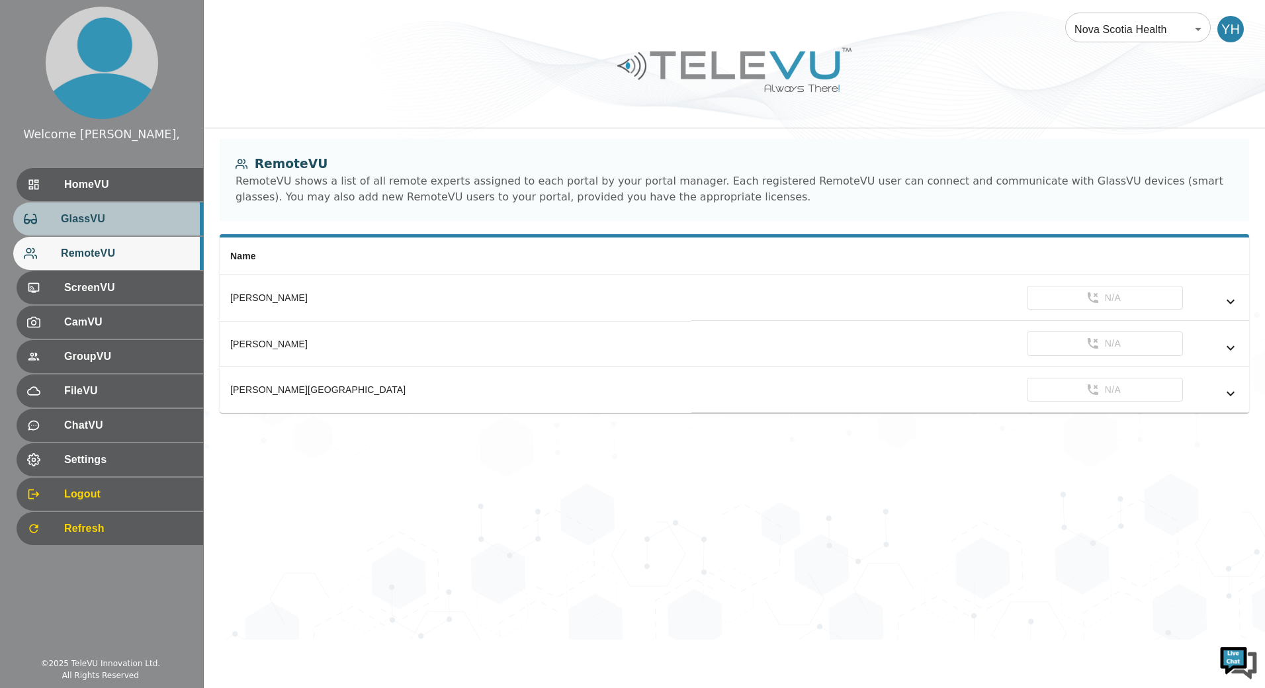
click at [131, 222] on span "GlassVU" at bounding box center [127, 219] width 132 height 16
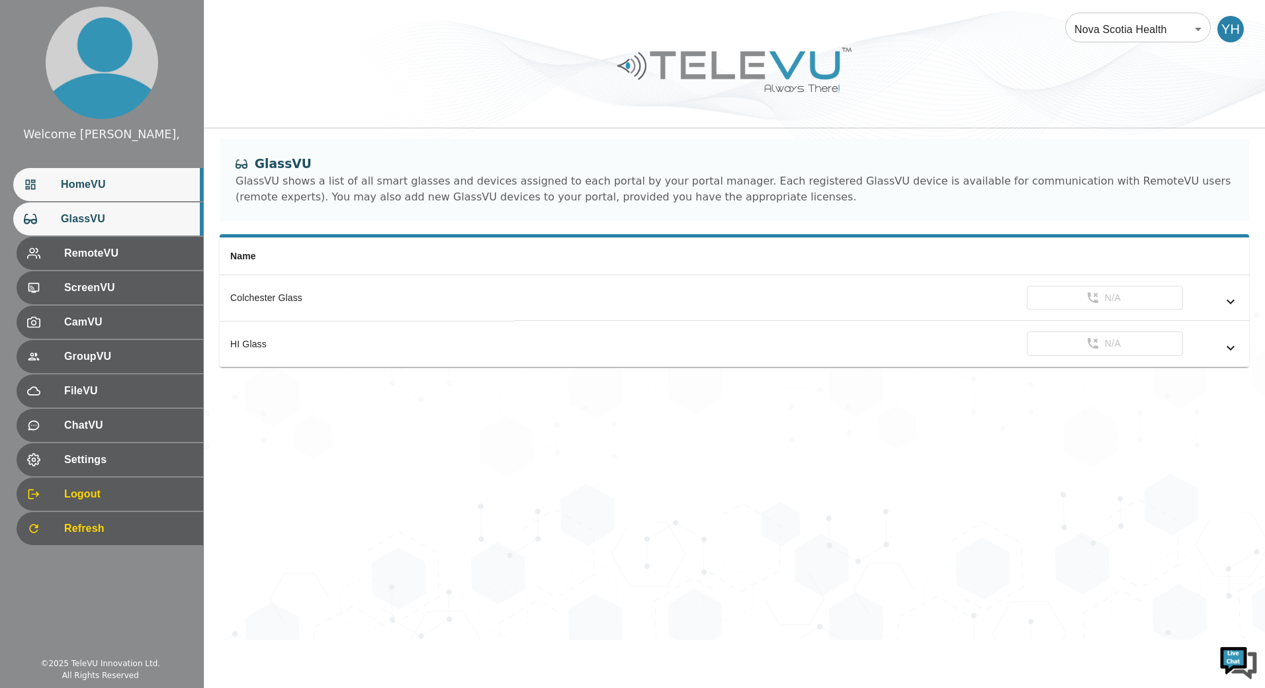
click at [118, 179] on span "HomeVU" at bounding box center [127, 185] width 132 height 16
